Goal: Find specific page/section: Find specific page/section

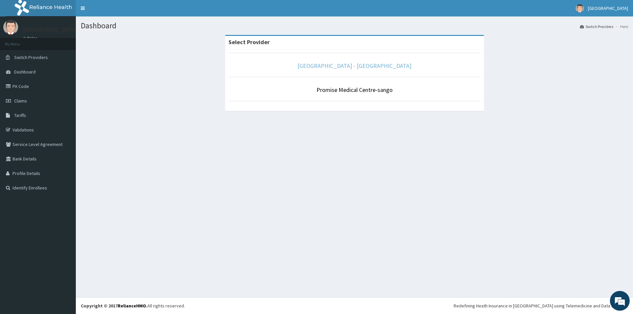
click at [335, 65] on link "[GEOGRAPHIC_DATA] - [GEOGRAPHIC_DATA]" at bounding box center [354, 66] width 114 height 8
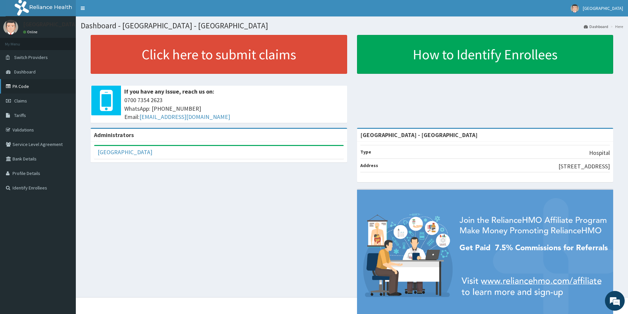
click at [24, 86] on link "PA Code" at bounding box center [38, 86] width 76 height 15
